Goal: Task Accomplishment & Management: Use online tool/utility

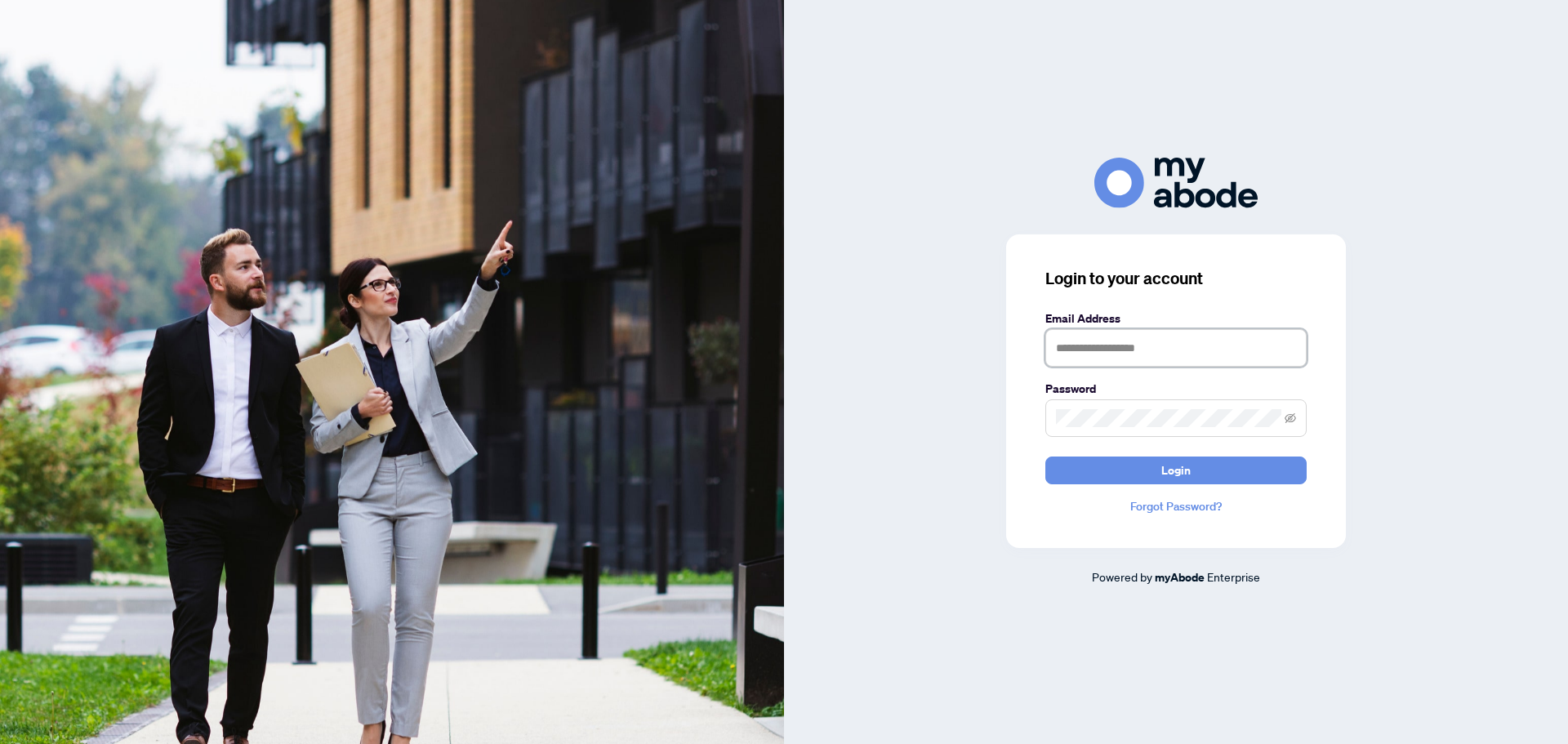
click at [1093, 346] on input "text" at bounding box center [1176, 347] width 262 height 38
type input "**********"
click at [1046, 456] on button "Login" at bounding box center [1176, 470] width 262 height 28
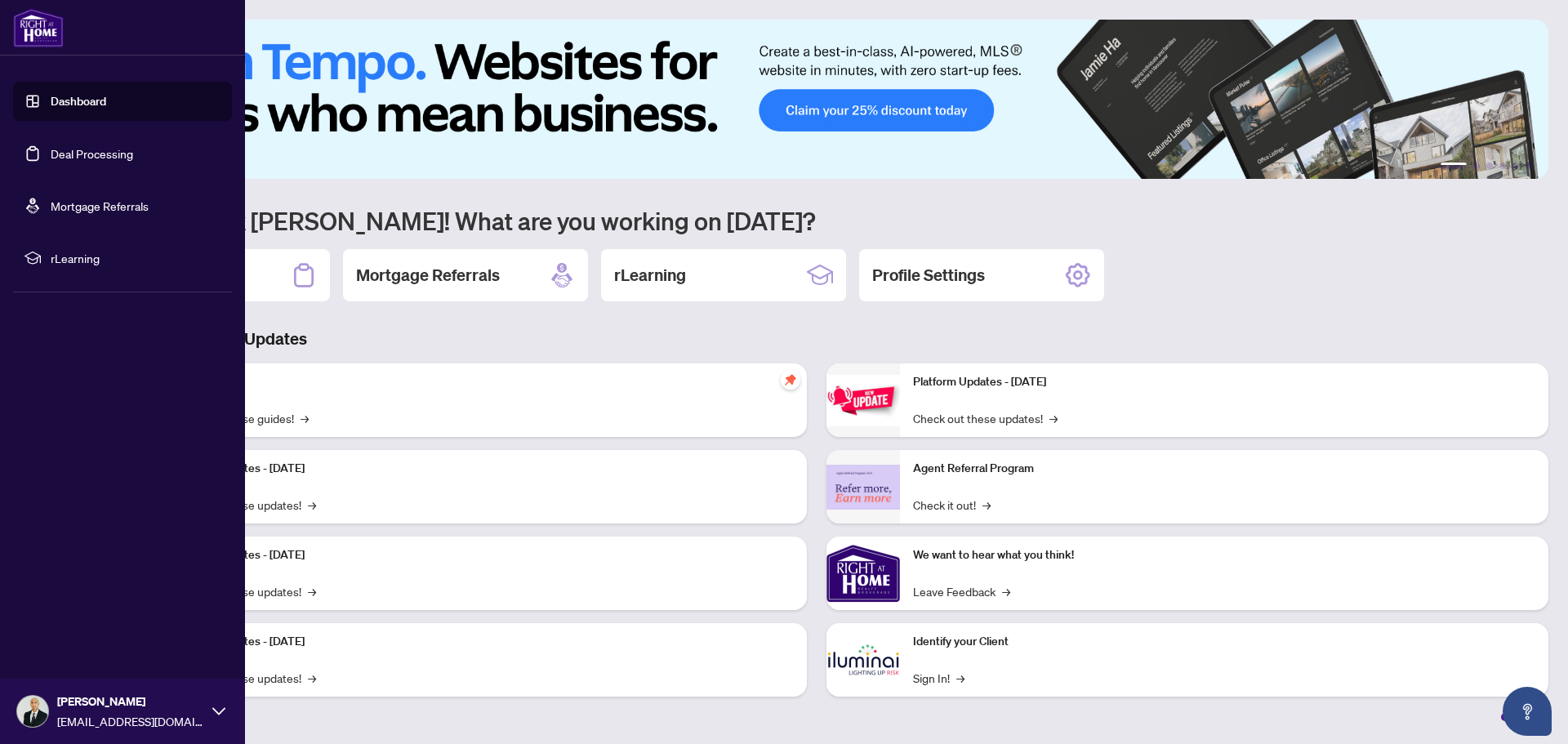
click at [56, 161] on link "Deal Processing" at bounding box center [92, 153] width 82 height 14
